Goal: Information Seeking & Learning: Learn about a topic

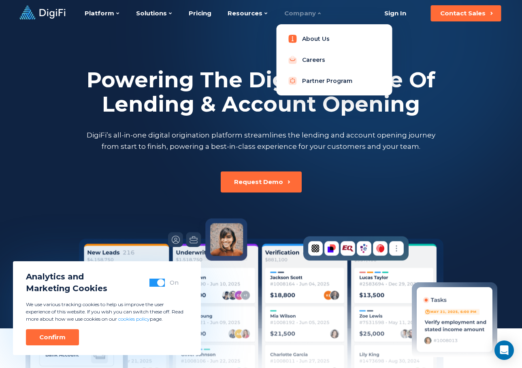
click at [304, 42] on link "About Us" at bounding box center [334, 39] width 103 height 16
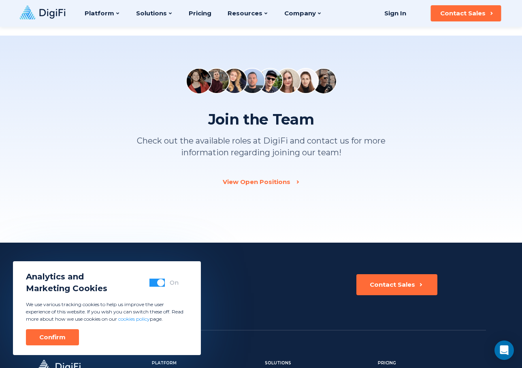
scroll to position [1048, 0]
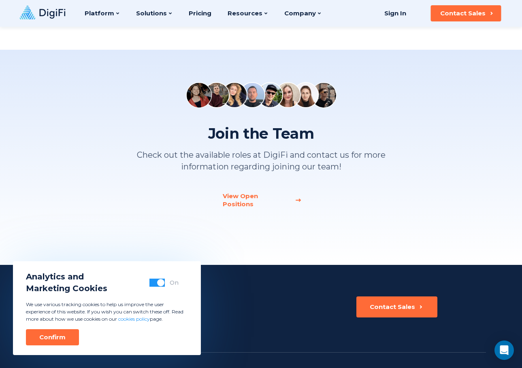
click at [279, 196] on div "View Open Positions" at bounding box center [256, 200] width 67 height 16
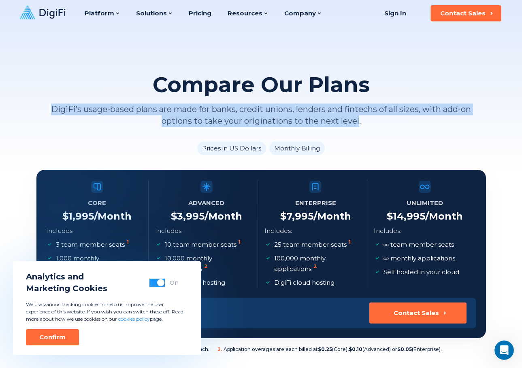
drag, startPoint x: 358, startPoint y: 119, endPoint x: 43, endPoint y: 91, distance: 316.6
click at [43, 91] on div "Compare Our Plans DigiFi’s usage-based plans are made for banks, credit unions,…" at bounding box center [260, 100] width 449 height 54
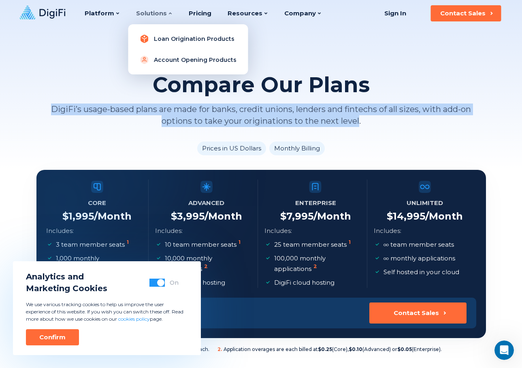
click at [170, 34] on link "Loan Origination Products" at bounding box center [187, 39] width 107 height 16
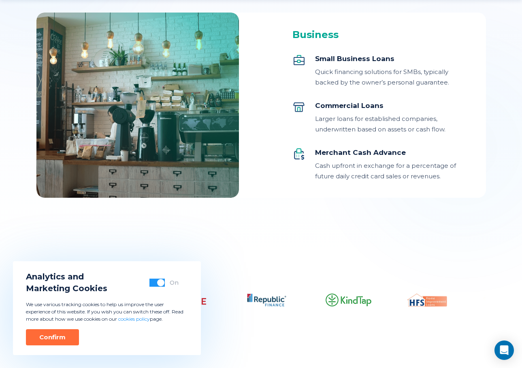
scroll to position [999, 0]
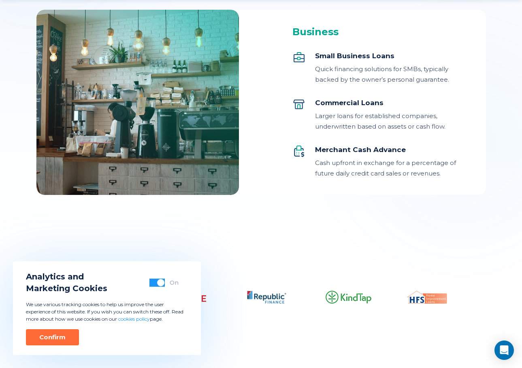
click at [157, 283] on button "button" at bounding box center [156, 283] width 15 height 8
click at [45, 340] on div "Confirm" at bounding box center [52, 338] width 26 height 8
